Goal: Transaction & Acquisition: Obtain resource

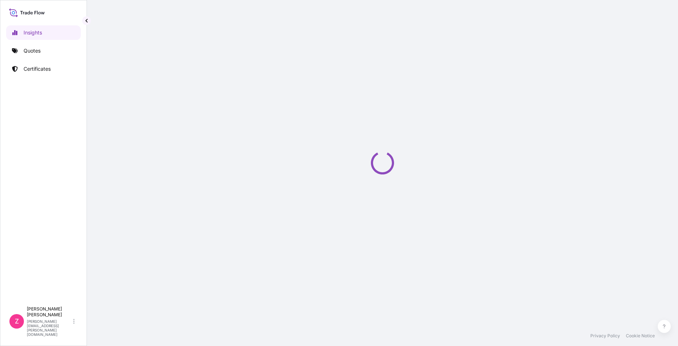
select select "2025"
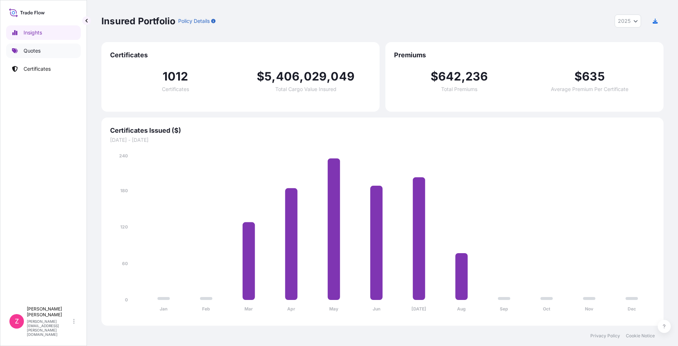
click at [45, 47] on link "Quotes" at bounding box center [43, 50] width 75 height 14
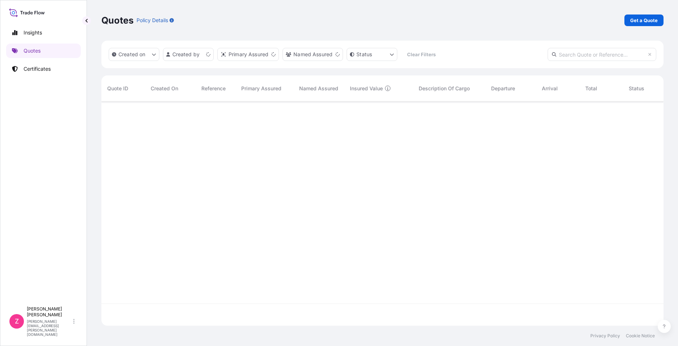
scroll to position [223, 557]
click at [636, 21] on p "Get a Quote" at bounding box center [645, 20] width 28 height 7
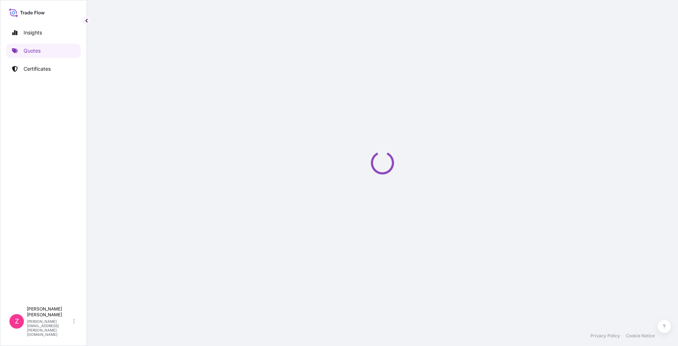
select select "Sea"
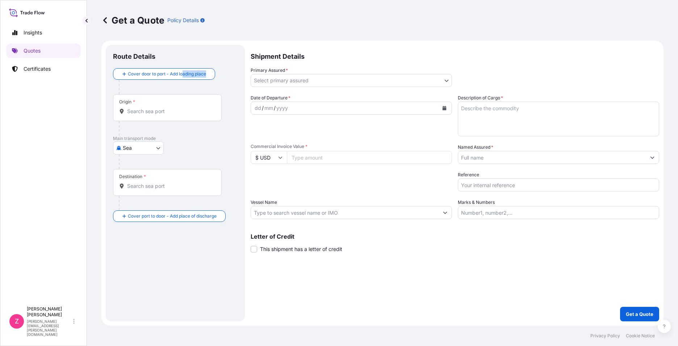
click at [188, 70] on div "Cover door to port - Add loading place" at bounding box center [175, 81] width 125 height 26
click at [285, 328] on footer "Privacy Policy Cookie Notice" at bounding box center [382, 335] width 591 height 20
click at [133, 111] on input "Origin *" at bounding box center [170, 111] width 86 height 7
paste input "RIJEKA, CROATIA"
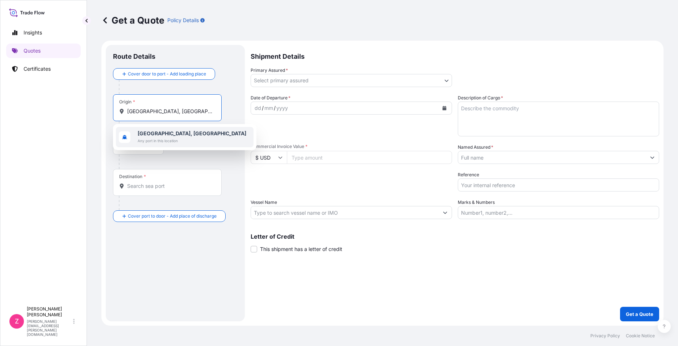
click at [142, 140] on span "Any port in this location" at bounding box center [192, 140] width 109 height 7
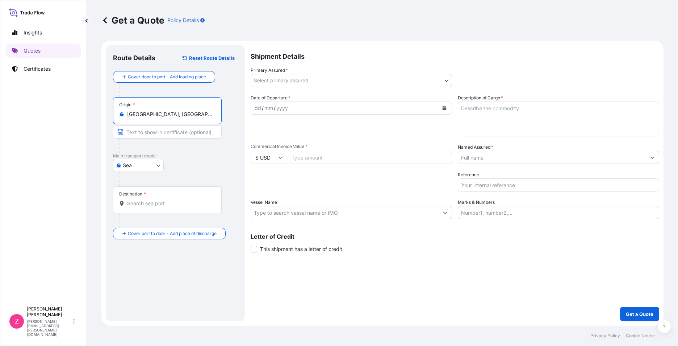
type input "Rijeka, Croatia"
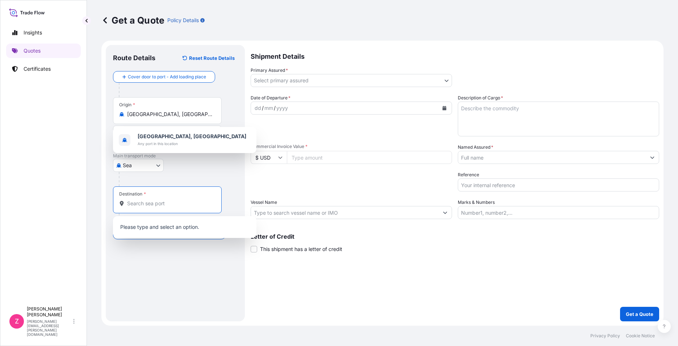
click at [165, 203] on input "Destination *" at bounding box center [170, 203] width 86 height 7
paste input "FANGCHENG, CHINA"
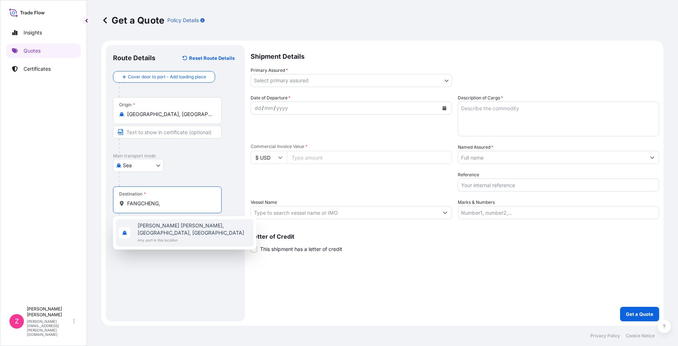
click at [200, 236] on span "Any port in this location" at bounding box center [194, 239] width 113 height 7
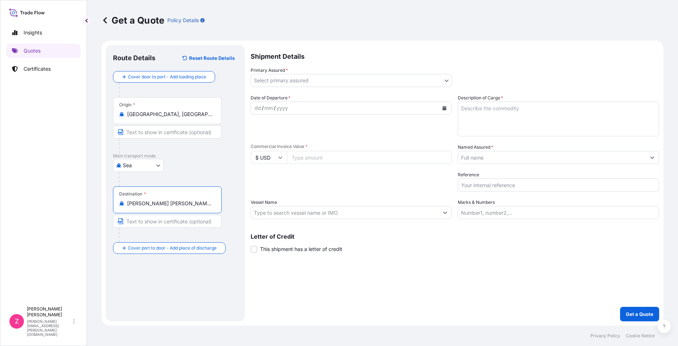
type input "Fang Cheng Gang Shi, Guangxi, China"
click at [204, 221] on input "Text to appear on certificate" at bounding box center [167, 221] width 109 height 13
click at [186, 220] on input "Text to appear on certificate" at bounding box center [167, 221] width 109 height 13
paste input "FANGCHENG, CHINA"
type input "FANGCHENG, CHINA"
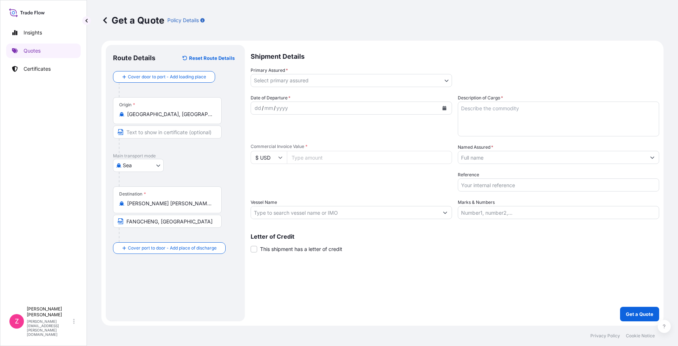
click at [247, 290] on form "Route Details Reset Route Details Cover door to port - Add loading place Place …" at bounding box center [382, 183] width 562 height 285
click at [302, 84] on body "Insights Quotes Certificates Z Zach Zhou zach.zhou@ixmetals.com Get a Quote Pol…" at bounding box center [339, 173] width 678 height 346
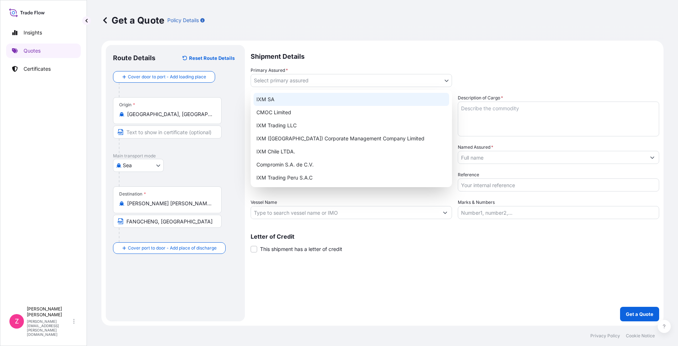
click at [298, 100] on div "IXM SA" at bounding box center [352, 99] width 196 height 13
select select "31846"
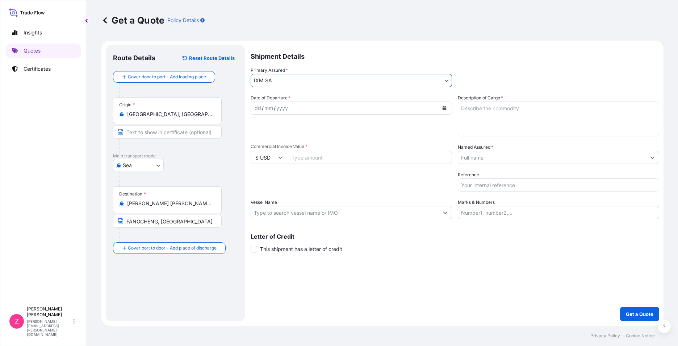
click at [378, 84] on body "Insights Quotes Certificates Z Zach Zhou zach.zhou@ixmetals.com Get a Quote Pol…" at bounding box center [339, 173] width 678 height 346
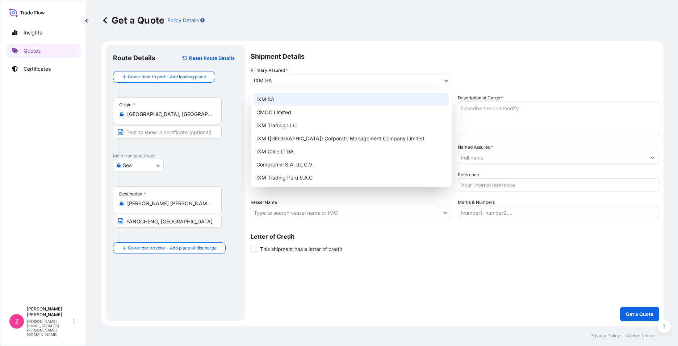
click at [338, 101] on div "IXM SA" at bounding box center [352, 99] width 196 height 13
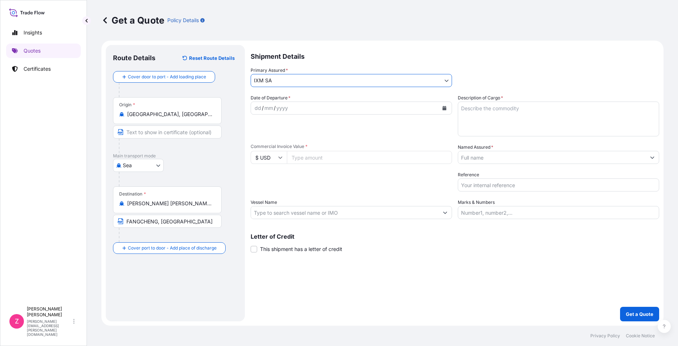
click at [308, 108] on div "dd / mm / yyyy" at bounding box center [345, 107] width 188 height 13
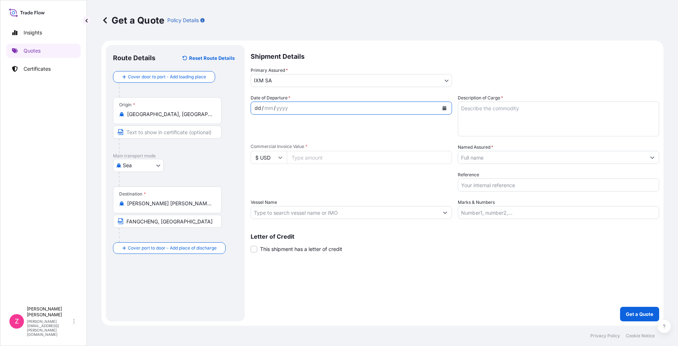
click at [445, 109] on icon "Calendar" at bounding box center [445, 108] width 4 height 4
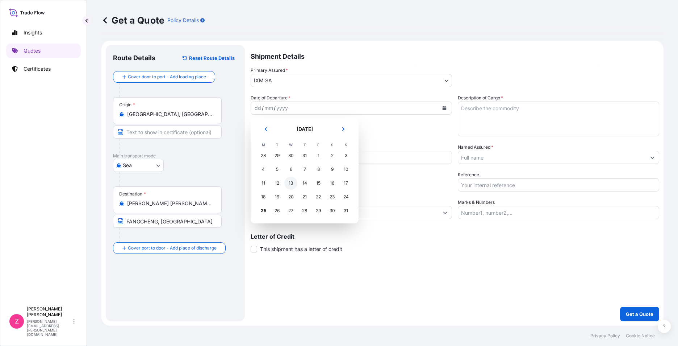
click at [289, 183] on div "13" at bounding box center [290, 182] width 13 height 13
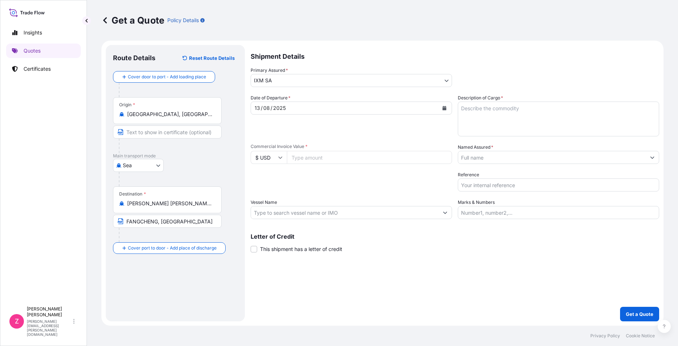
click at [317, 157] on input "Commercial Invoice Value *" at bounding box center [369, 157] width 165 height 13
paste input "3855961.99"
type input "3855961.99"
click at [417, 215] on input "Vessel Name" at bounding box center [345, 212] width 188 height 13
paste input "CMA CGM COBALT"
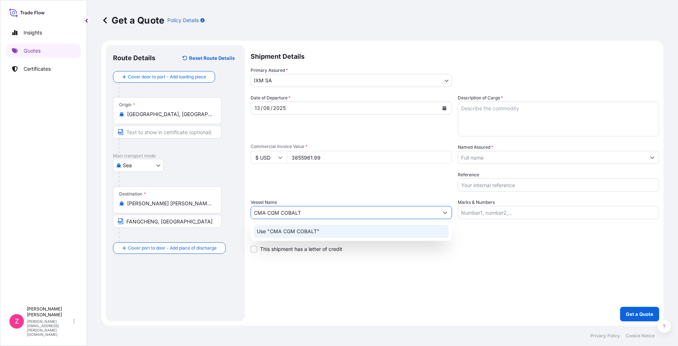
click at [370, 228] on div "Use "CMA CGM COBALT"" at bounding box center [351, 231] width 195 height 13
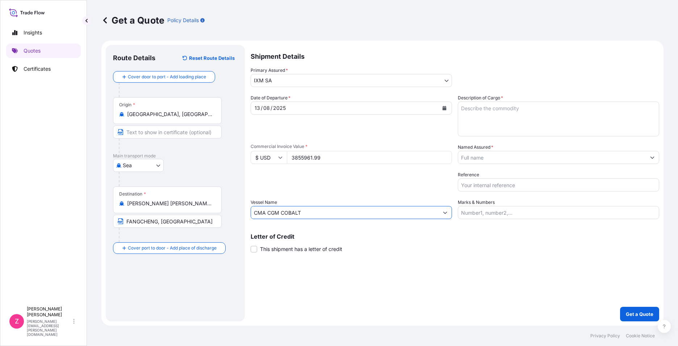
type input "CMA CGM COBALT"
click at [551, 162] on input "Named Assured *" at bounding box center [552, 157] width 188 height 13
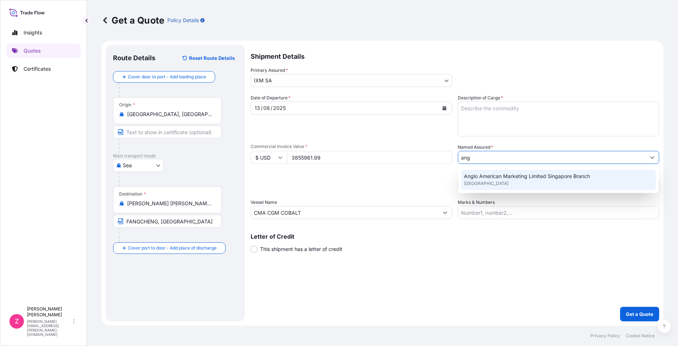
click at [552, 175] on span "Anglo American Marketing Limited Singapore Branch" at bounding box center [527, 175] width 126 height 7
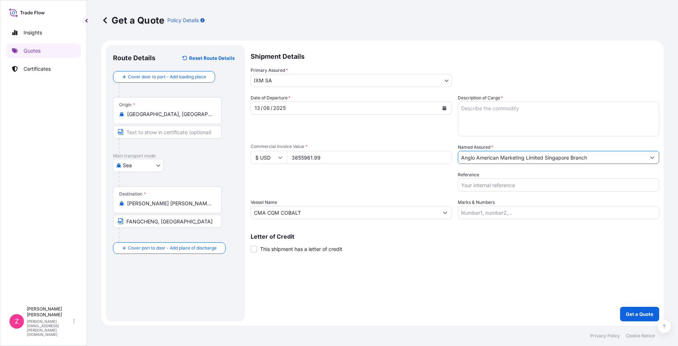
type input "Anglo American Marketing Limited Singapore Branch"
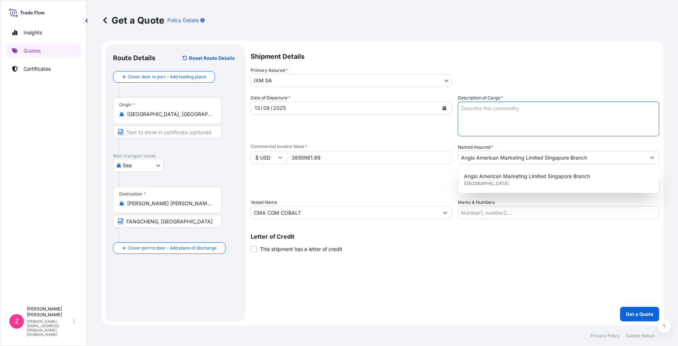
click at [491, 112] on textarea "Description of Cargo *" at bounding box center [558, 118] width 201 height 35
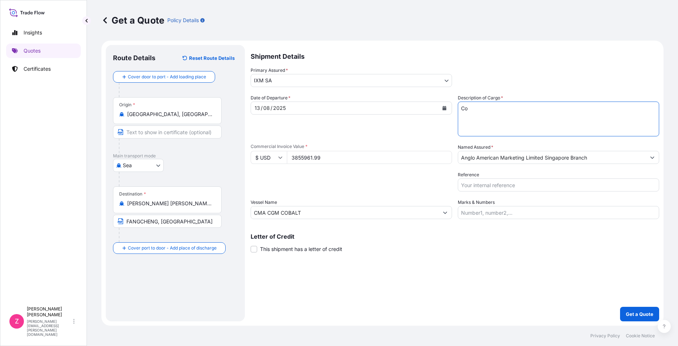
type textarea "C"
click at [530, 120] on textarea "COPPER CONCENTRATES QUANTITY:" at bounding box center [558, 118] width 201 height 35
click at [531, 117] on textarea "COPPER CONCENTRATES QUANTITY: 2,004.140" at bounding box center [558, 118] width 201 height 35
click at [495, 117] on textarea "COPPER CONCENTRATES QUANTITY: 2,004.140 WMT" at bounding box center [558, 118] width 201 height 35
type textarea "COPPER CONCENTRATES QUANTITY: 2004.140 WMT"
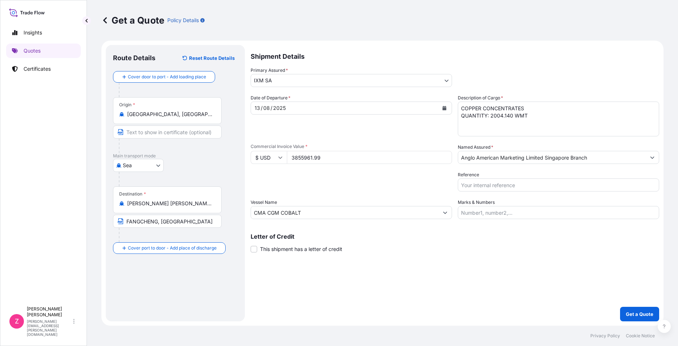
click at [491, 182] on input "Reference" at bounding box center [558, 184] width 201 height 13
paste input "CC14990A"
click at [550, 187] on input "CC14990AS /" at bounding box center [558, 184] width 201 height 13
paste input "BGD0119627"
click at [495, 186] on input "CC14990AS / BGD0119627" at bounding box center [558, 184] width 201 height 13
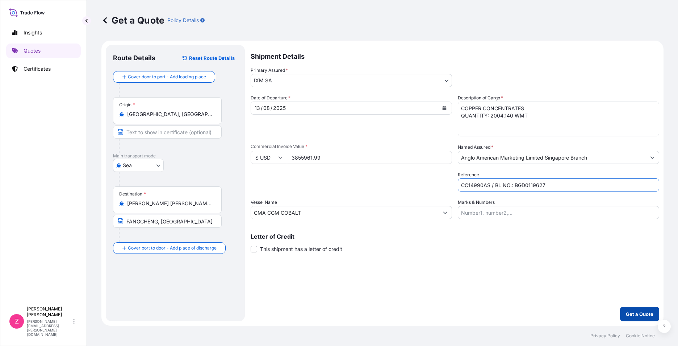
type input "CC14990AS / BL NO.: BGD0119627"
click at [643, 314] on p "Get a Quote" at bounding box center [640, 313] width 28 height 7
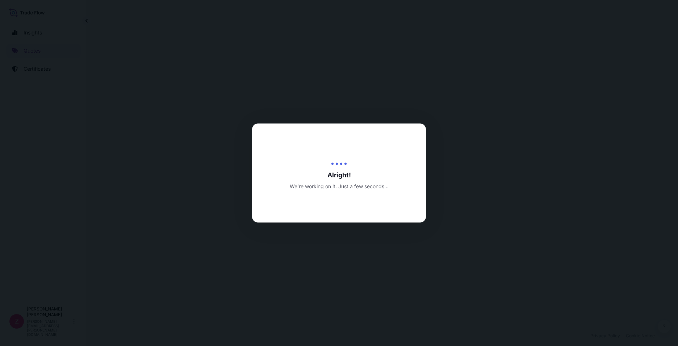
select select "Sea"
select select "31846"
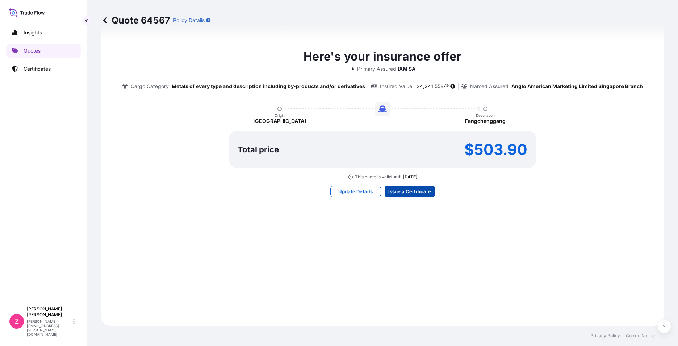
scroll to position [745, 0]
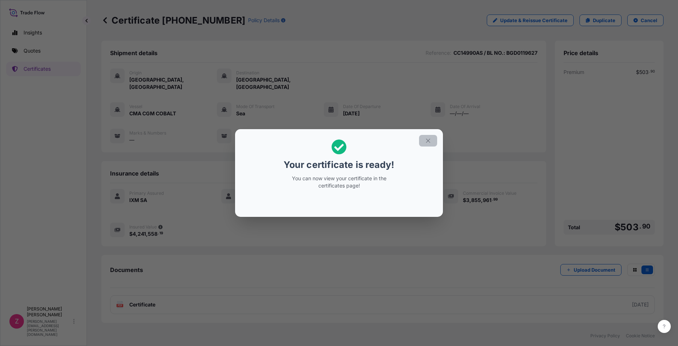
click at [429, 137] on button "button" at bounding box center [428, 141] width 18 height 12
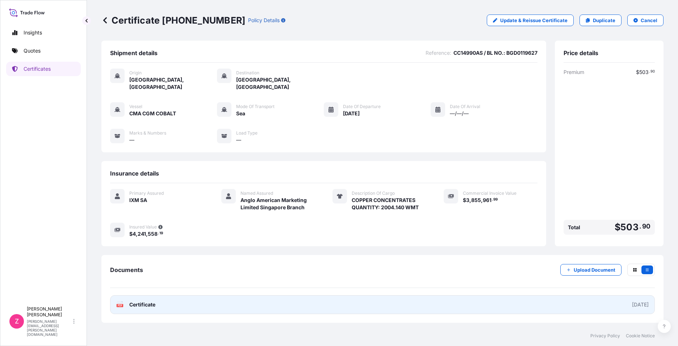
click at [144, 301] on span "Certificate" at bounding box center [142, 304] width 26 height 7
